Goal: Task Accomplishment & Management: Manage account settings

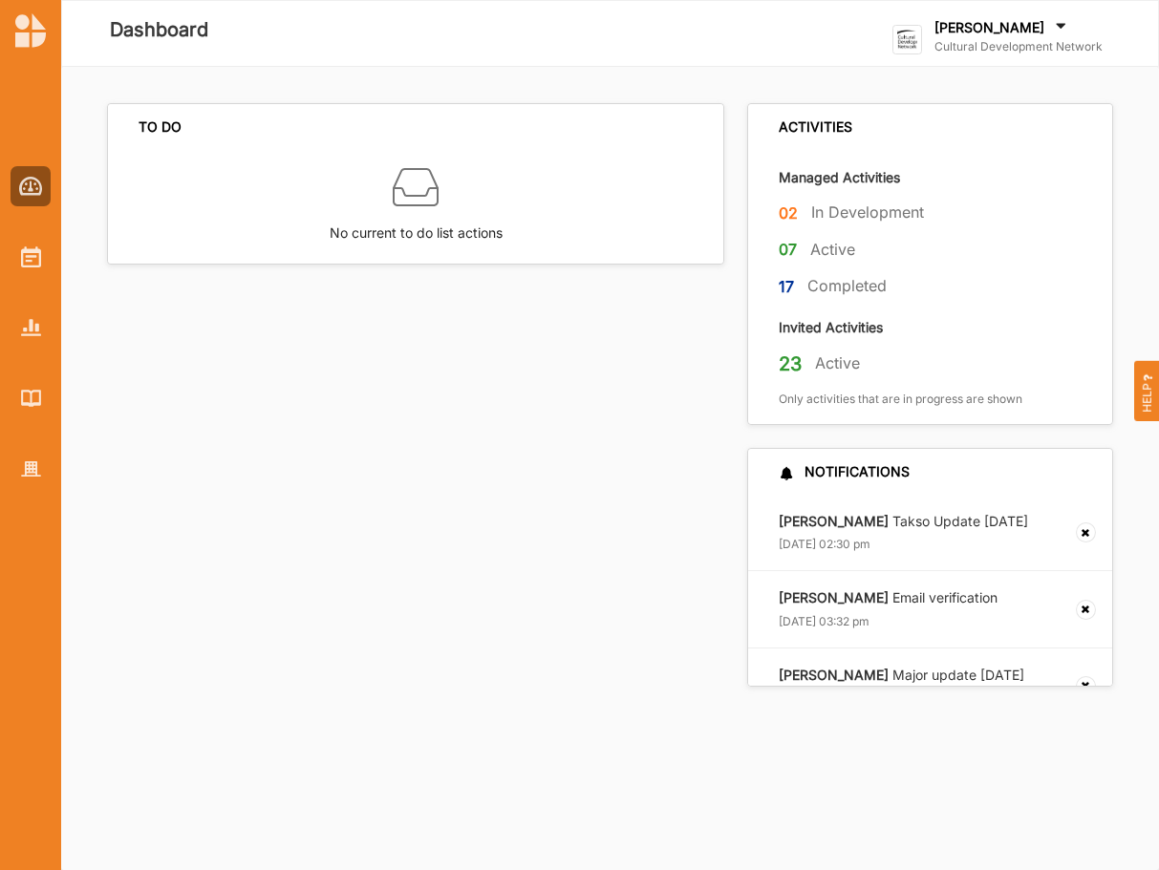
click at [979, 35] on label "[PERSON_NAME]" at bounding box center [989, 27] width 110 height 17
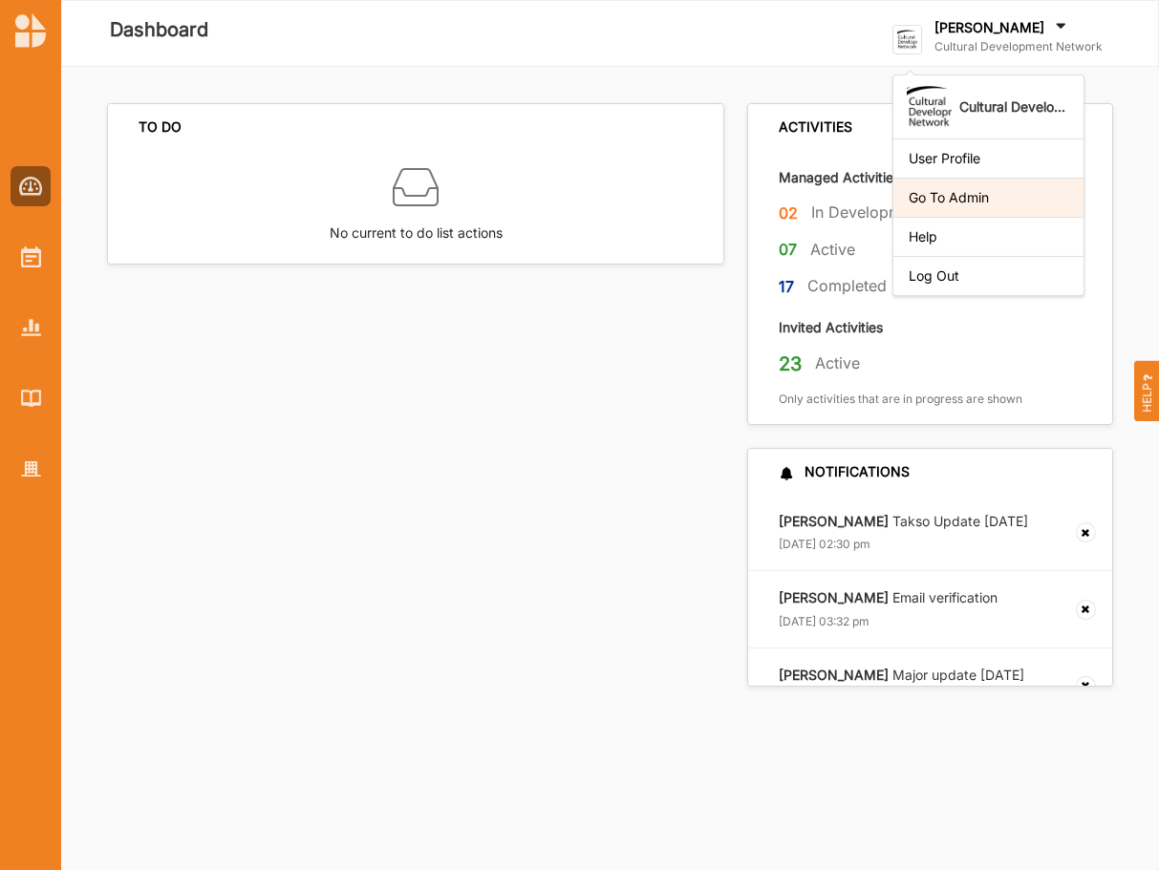
click at [937, 198] on div "Go To Admin" at bounding box center [989, 197] width 160 height 17
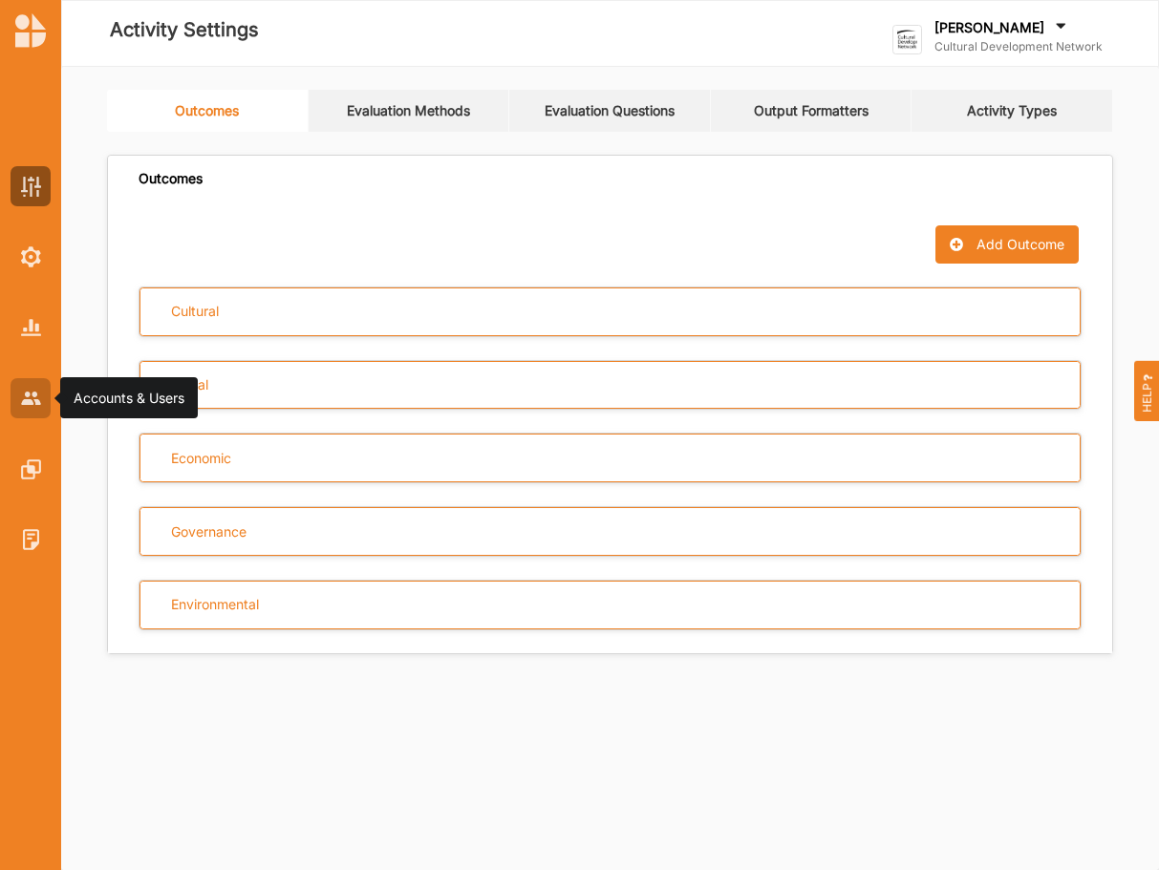
click at [27, 404] on img at bounding box center [31, 398] width 20 height 12
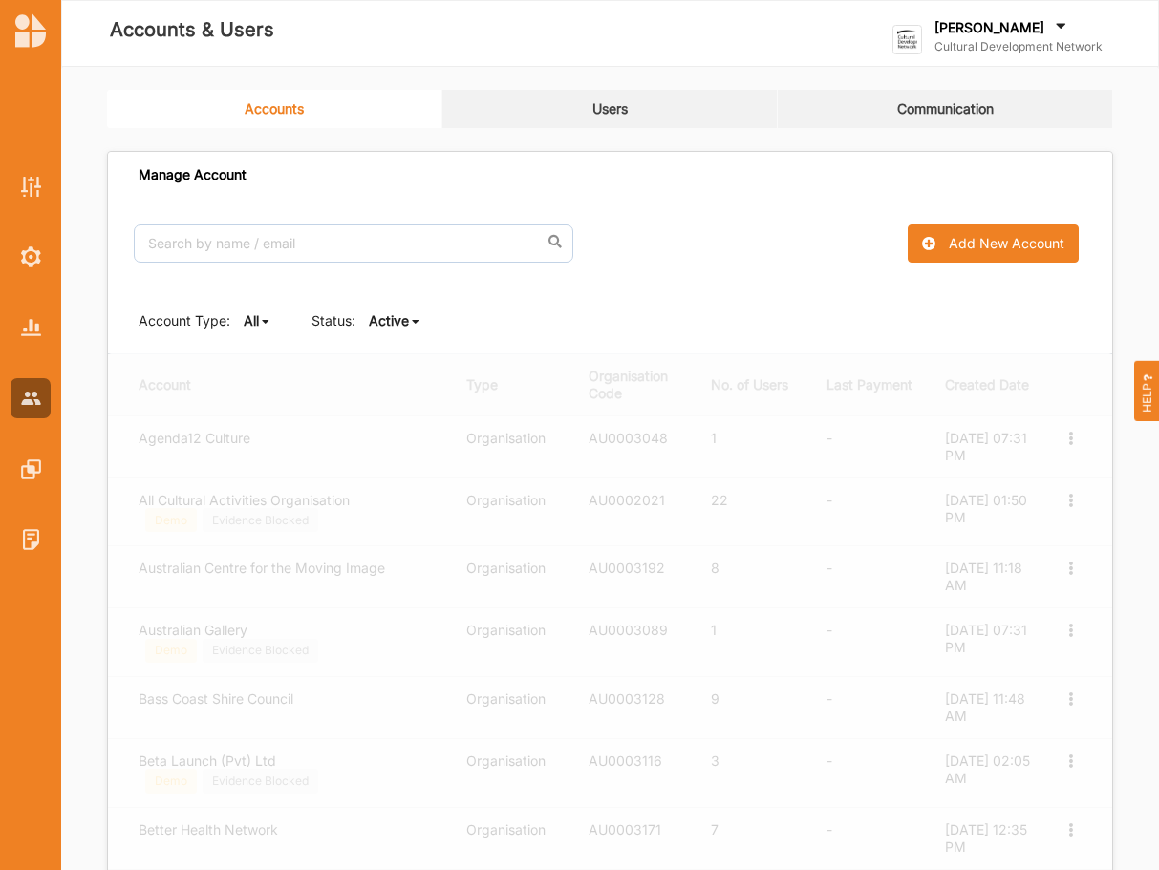
click at [620, 107] on link "Users" at bounding box center [609, 109] width 335 height 38
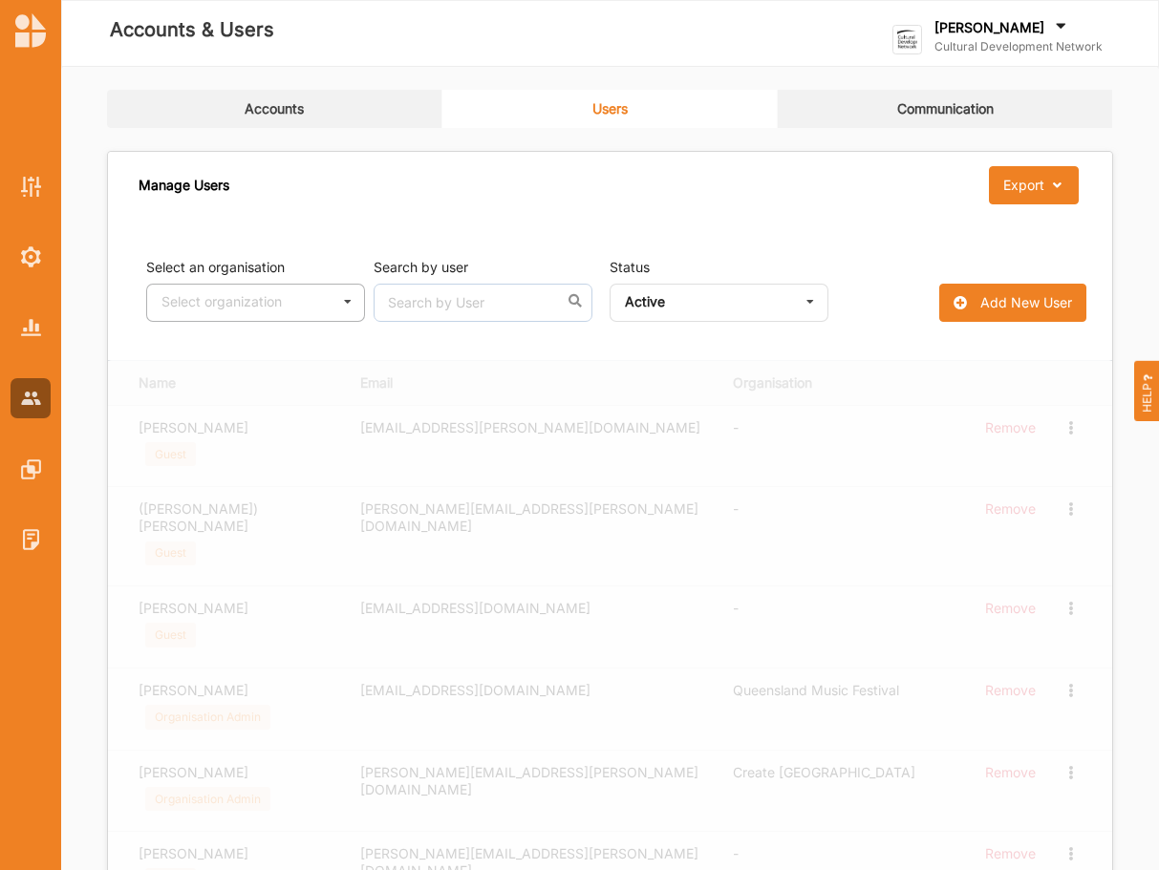
click at [350, 304] on icon at bounding box center [347, 302] width 29 height 35
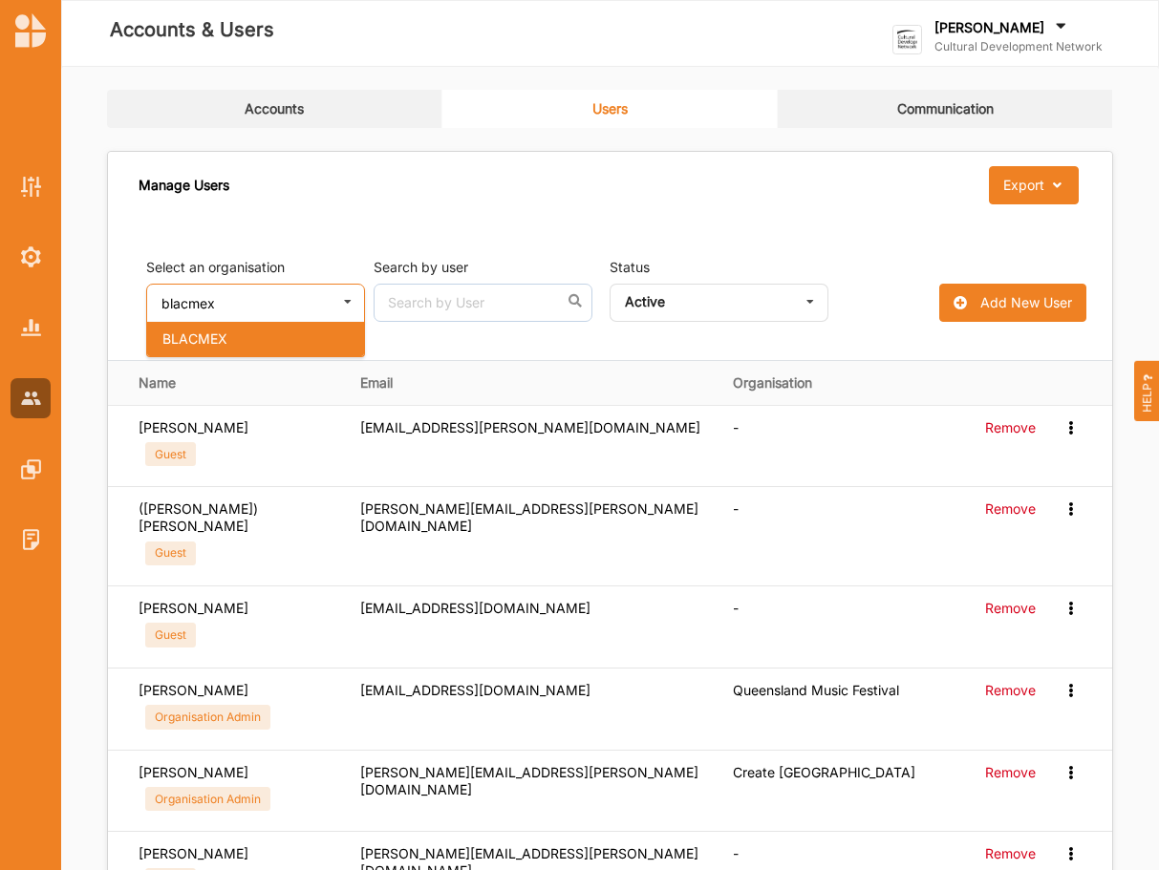
type input "blacmex"
click at [222, 336] on span "BLACMEX" at bounding box center [194, 339] width 65 height 16
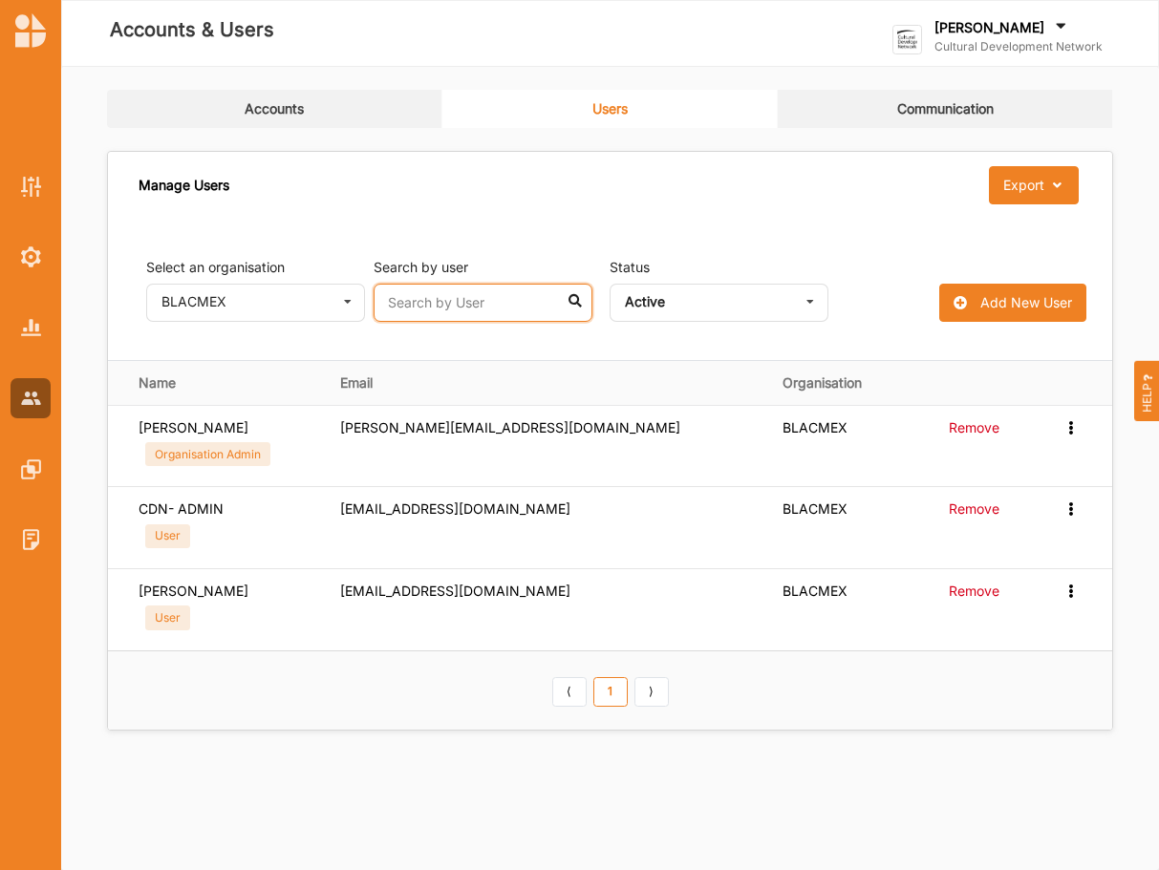
click at [488, 309] on input "text" at bounding box center [483, 303] width 219 height 38
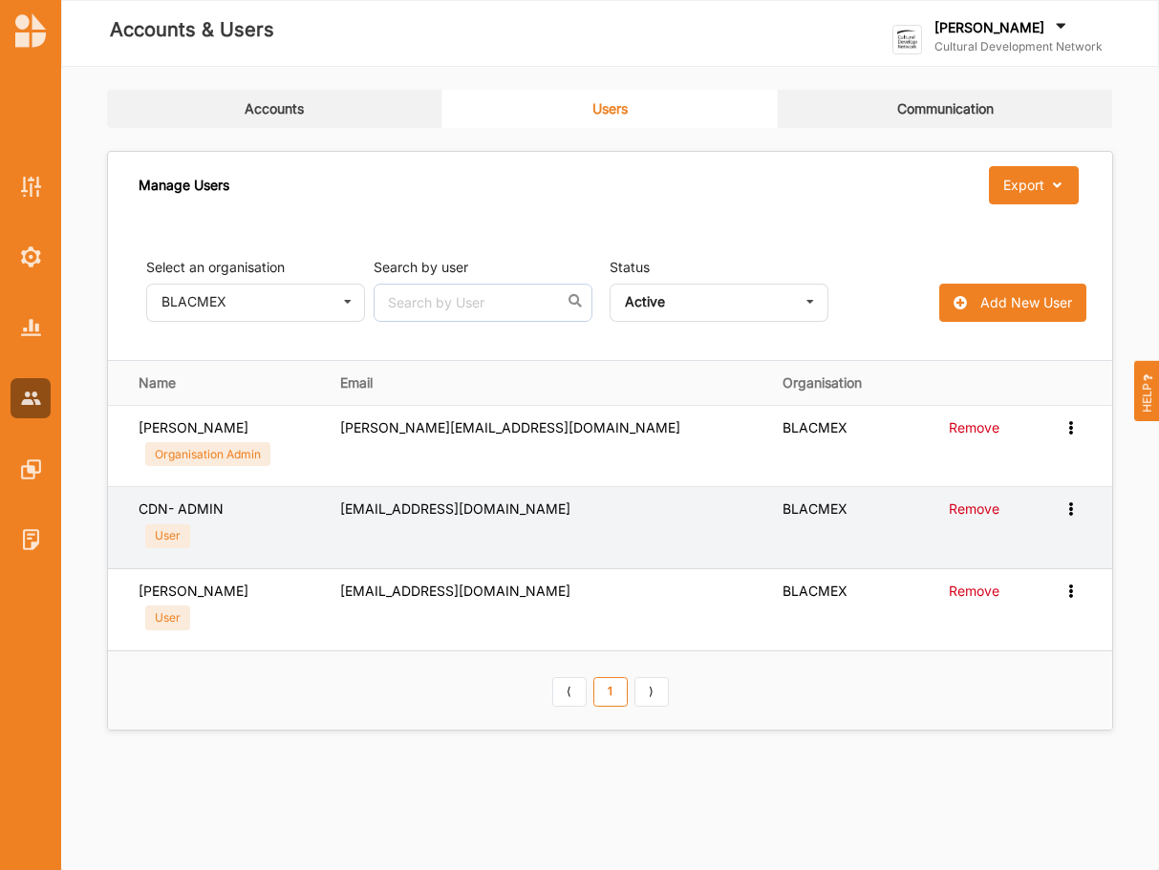
click at [1072, 507] on icon at bounding box center [1070, 507] width 16 height 13
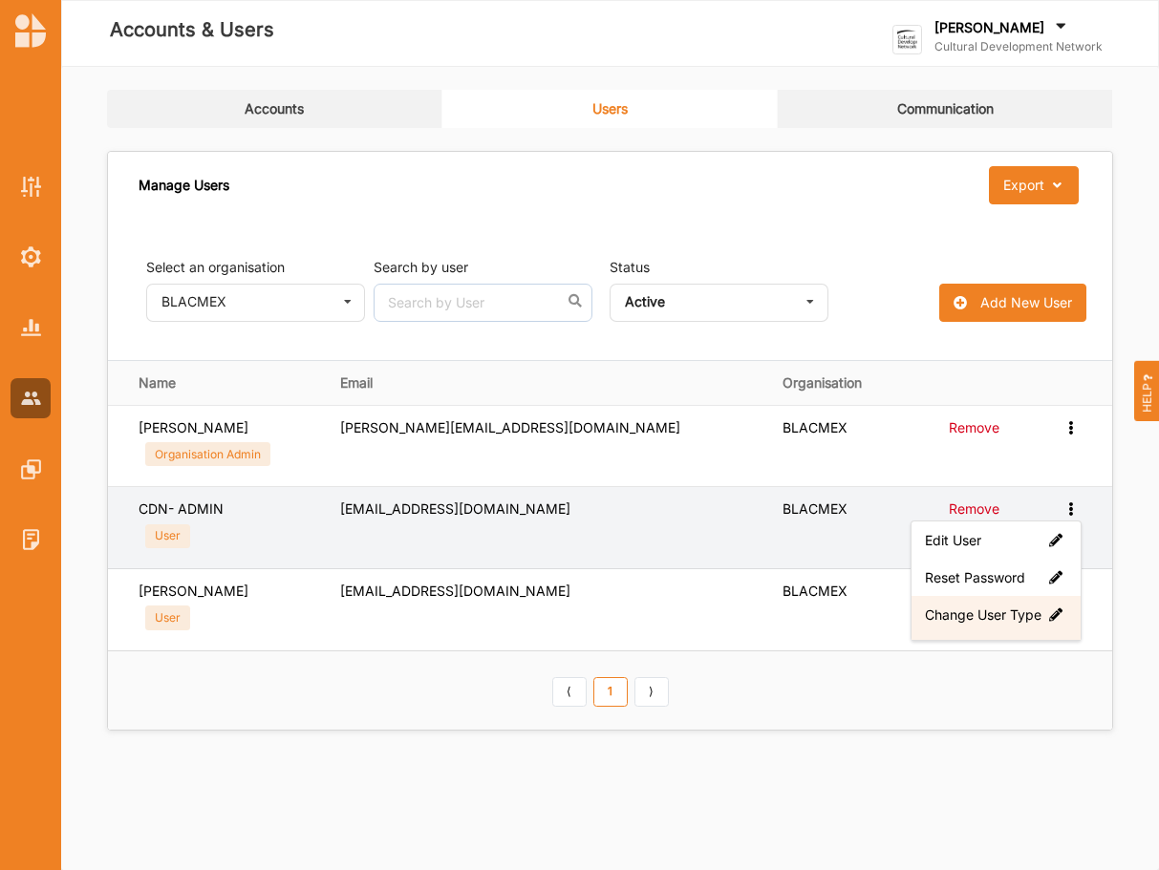
click at [972, 620] on label "Change User Type" at bounding box center [996, 615] width 142 height 17
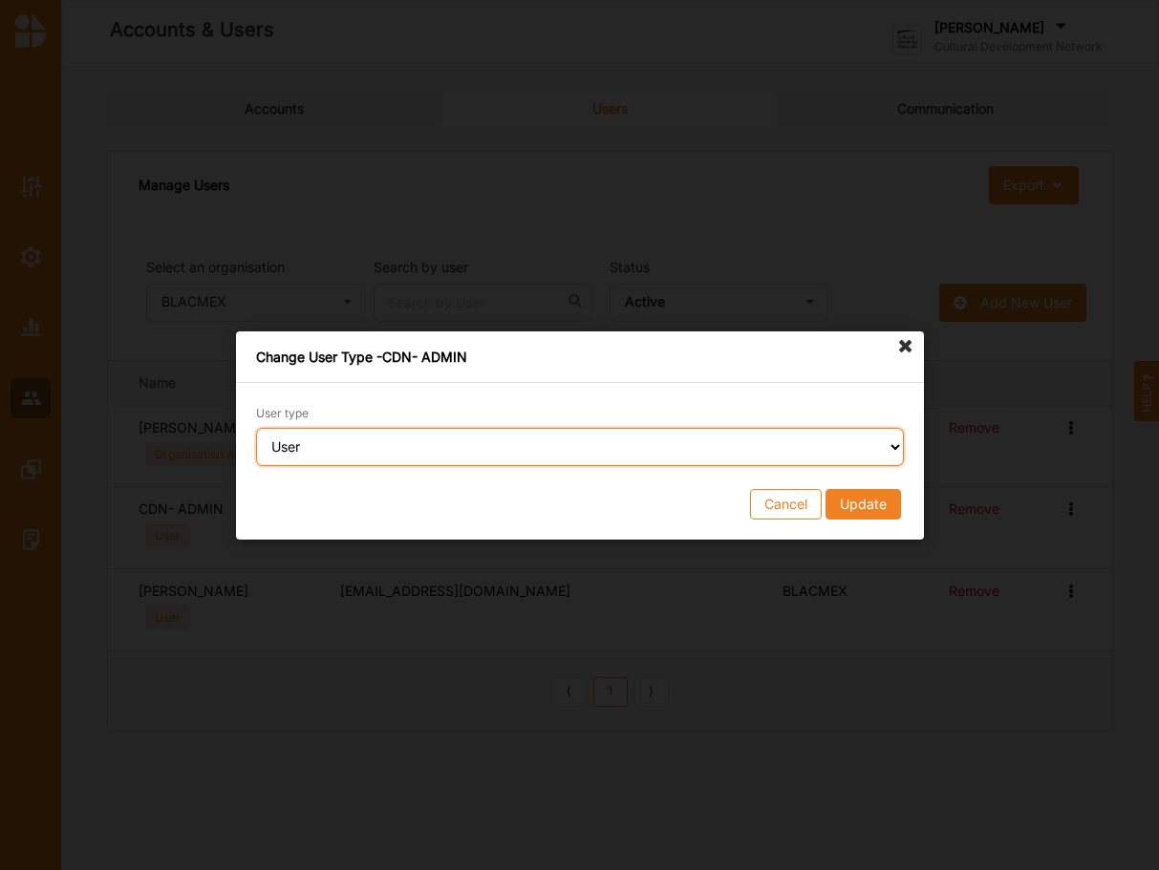
click at [256, 428] on select "Select an User type Organisation Admin User" at bounding box center [580, 447] width 648 height 38
select select "organisationAdmin"
click option "Organisation Admin" at bounding box center [0, 0] width 0 height 0
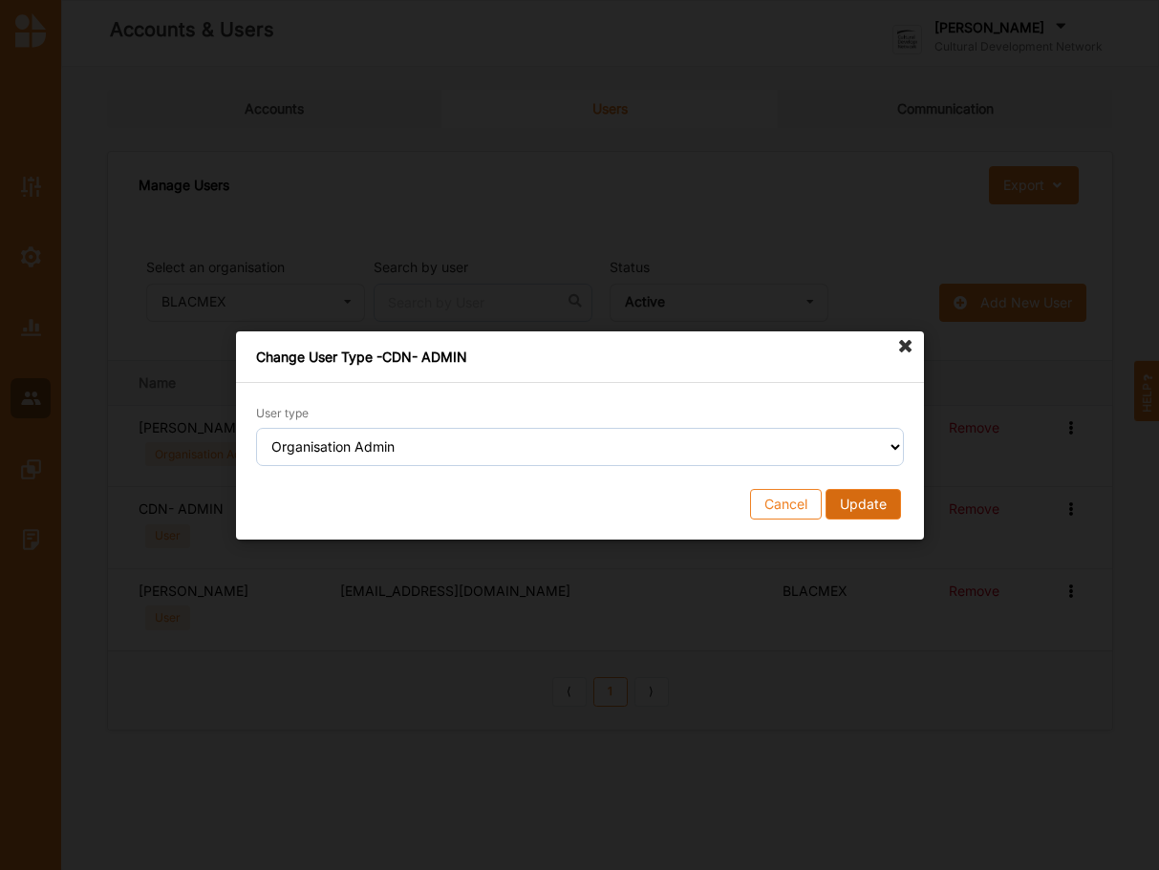
click at [873, 500] on button "Update" at bounding box center [862, 503] width 75 height 31
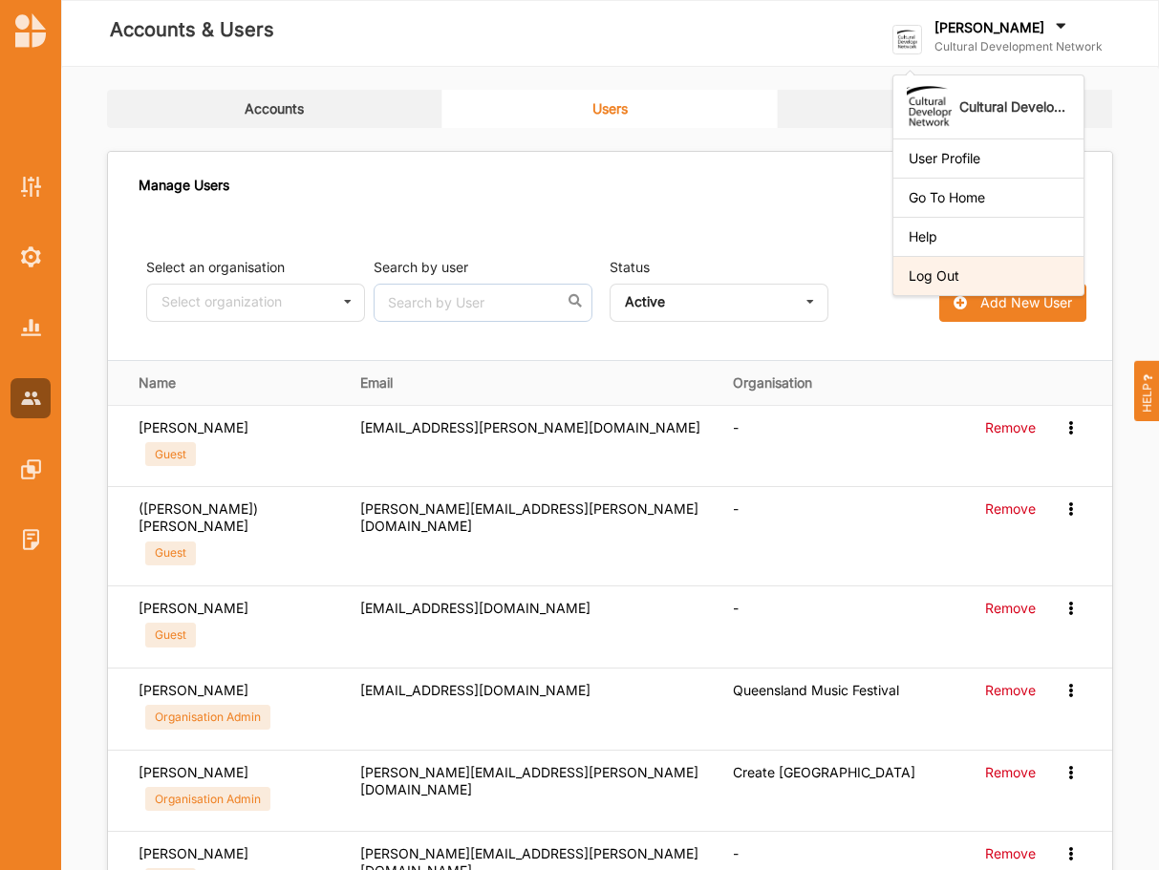
click at [985, 279] on div "Log Out" at bounding box center [989, 276] width 160 height 17
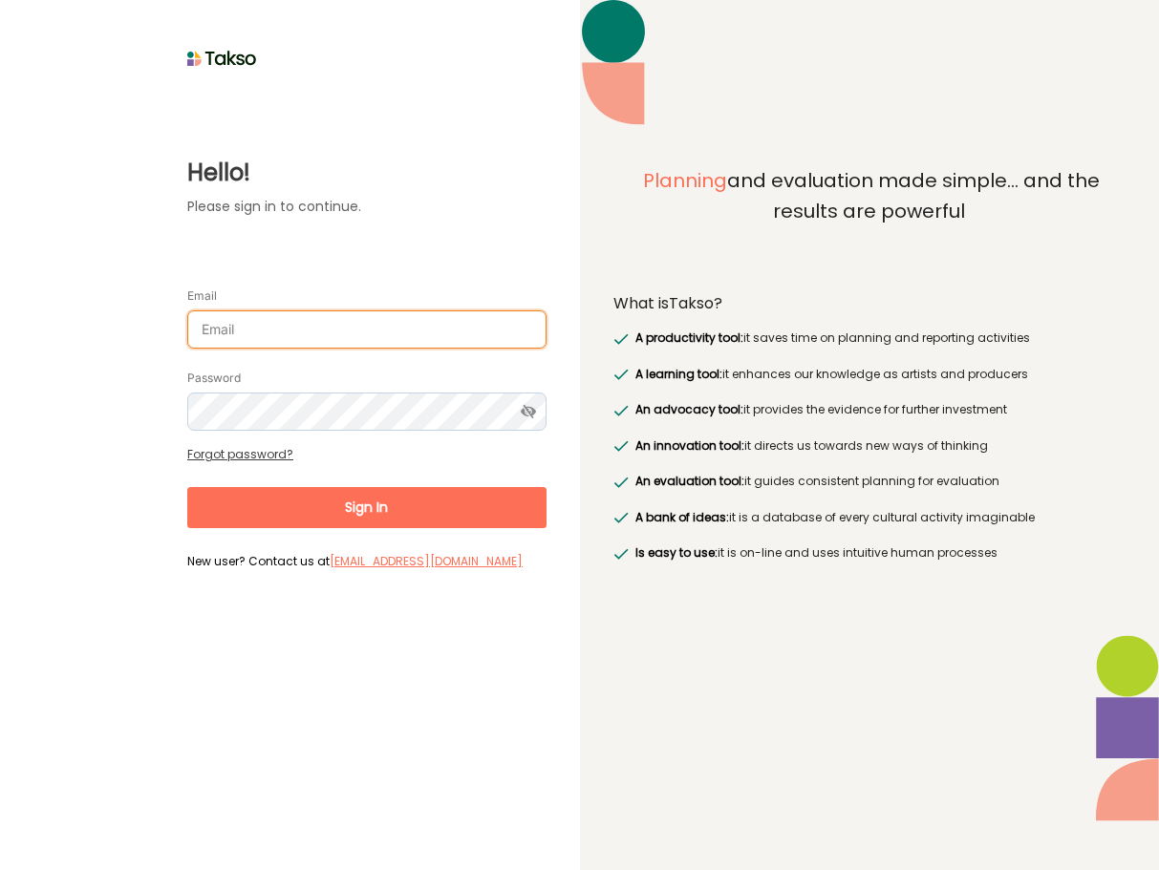
type input "[EMAIL_ADDRESS][DOMAIN_NAME]"
